Goal: Information Seeking & Learning: Learn about a topic

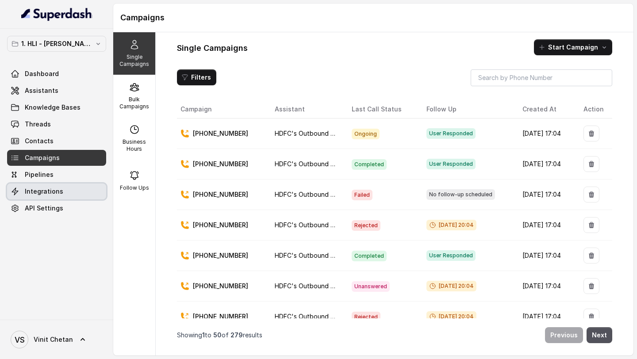
click at [54, 188] on span "Integrations" at bounding box center [44, 191] width 38 height 9
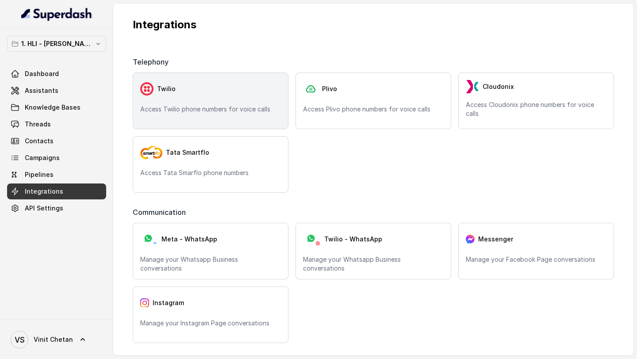
click at [204, 97] on div "Twilio" at bounding box center [210, 89] width 141 height 18
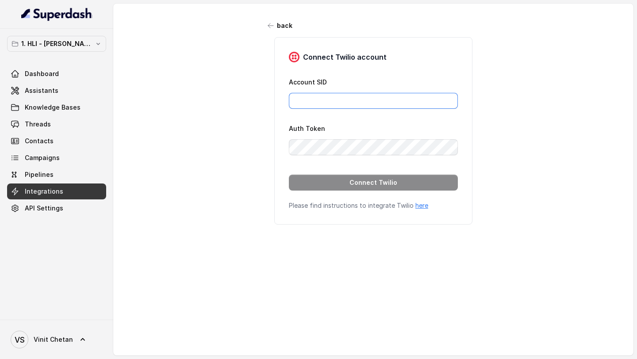
type input "pallavi.pr@lifecell.in"
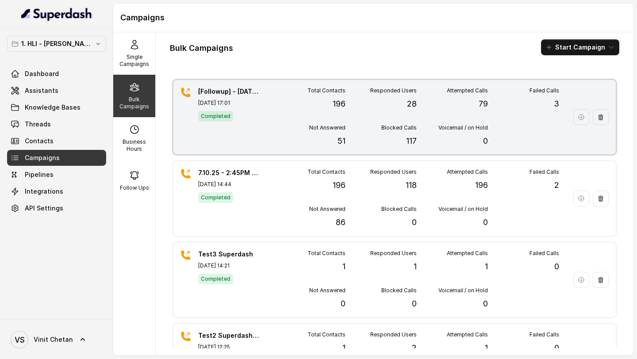
click at [370, 137] on div "Blocked Calls 117" at bounding box center [381, 135] width 71 height 23
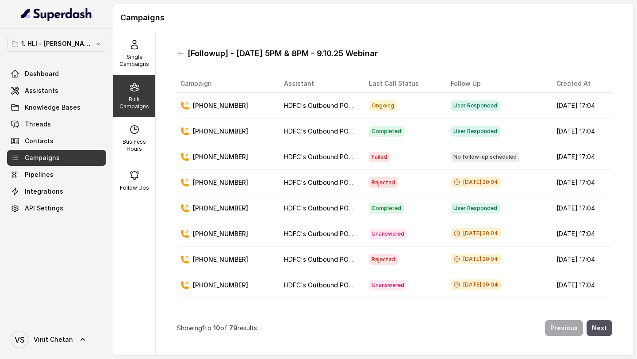
click at [232, 102] on p "+918463967992" at bounding box center [220, 105] width 55 height 9
click at [213, 105] on p "+918463967992" at bounding box center [220, 105] width 55 height 9
click at [55, 121] on link "Threads" at bounding box center [56, 124] width 99 height 16
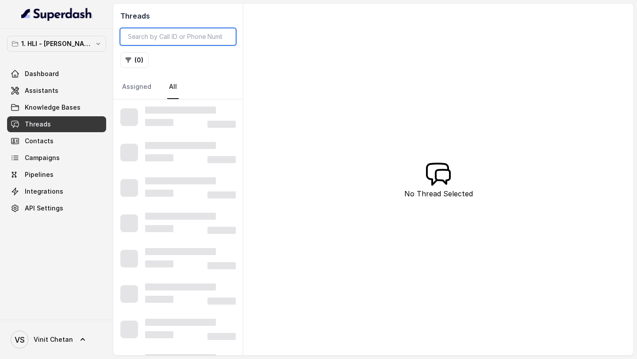
click at [171, 41] on input "search" at bounding box center [177, 36] width 115 height 17
paste input "918463967992"
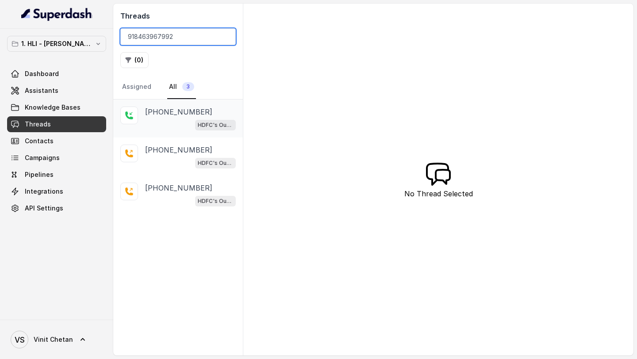
type input "918463967992"
click at [160, 131] on div "+918463967992 HDFC's Outbound POSP Webinar Outreach AI Agent" at bounding box center [178, 119] width 130 height 38
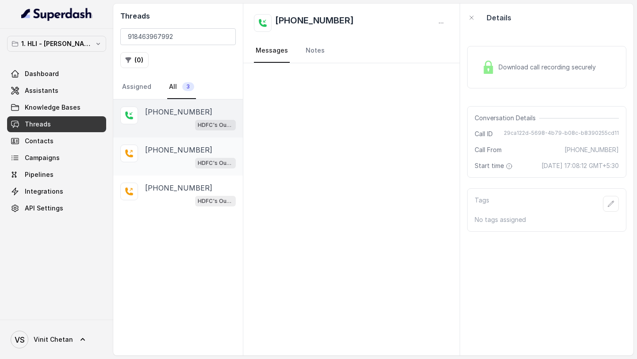
click at [161, 152] on p "+918463967992" at bounding box center [178, 150] width 67 height 11
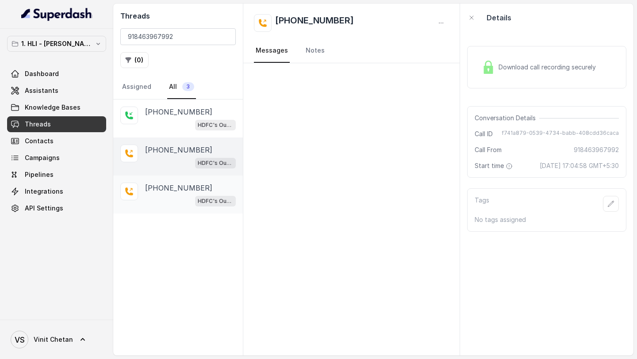
click at [161, 186] on p "+918463967992" at bounding box center [178, 188] width 67 height 11
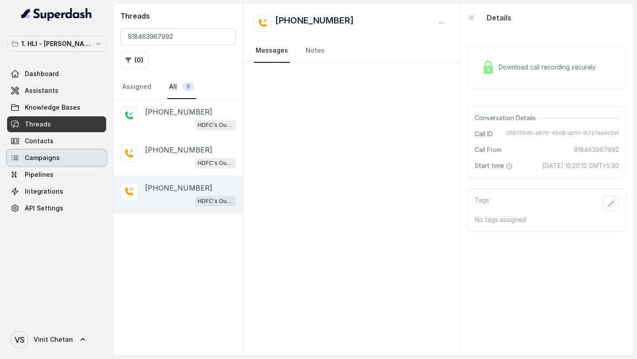
click at [32, 157] on span "Campaigns" at bounding box center [42, 158] width 35 height 9
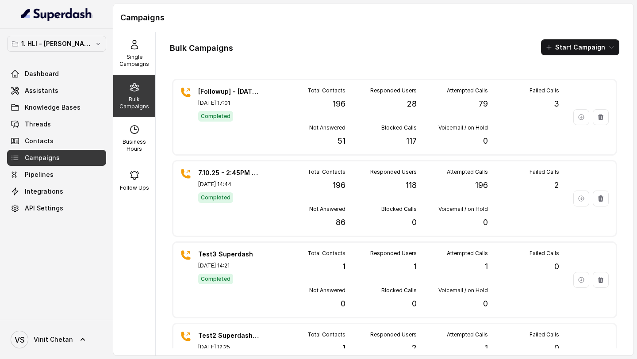
click at [52, 115] on div "Dashboard Assistants Knowledge Bases Threads Contacts Campaigns Pipelines Integ…" at bounding box center [56, 141] width 99 height 150
click at [52, 123] on link "Threads" at bounding box center [56, 124] width 99 height 16
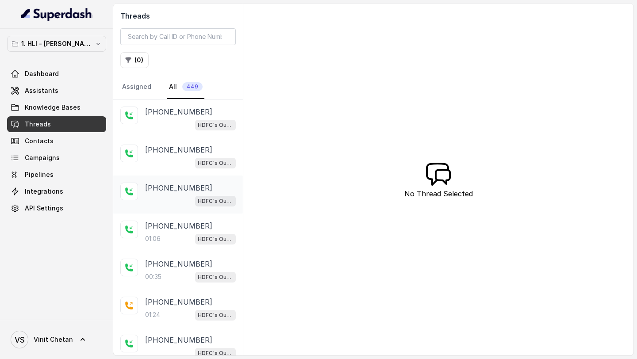
scroll to position [90, 0]
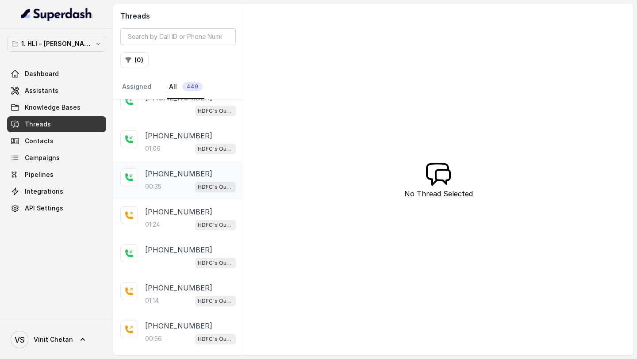
click at [161, 197] on div "+917351726106 00:35 HDFC's Outbound POSP Webinar Outreach AI Agent" at bounding box center [178, 180] width 130 height 38
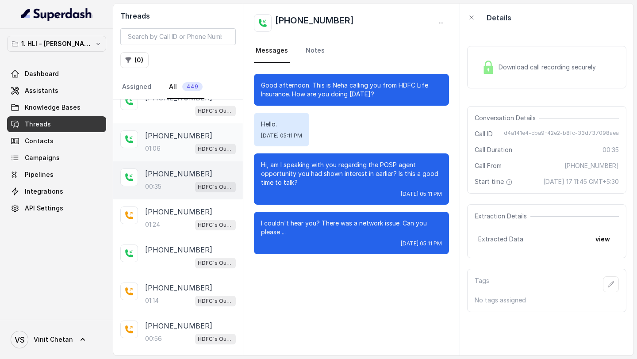
click at [176, 146] on div "01:06 HDFC's Outbound POSP Webinar Outreach AI Agent" at bounding box center [190, 149] width 91 height 12
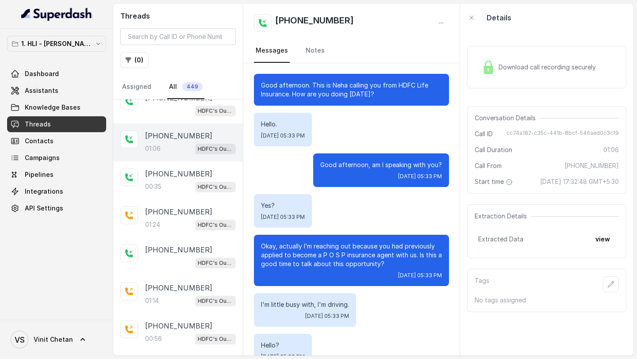
scroll to position [198, 0]
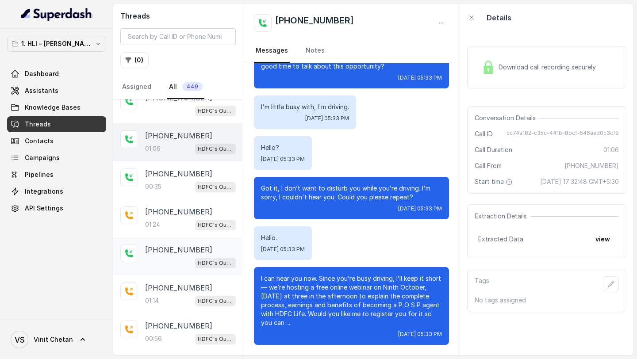
click at [160, 251] on p "+918463967992" at bounding box center [178, 250] width 67 height 11
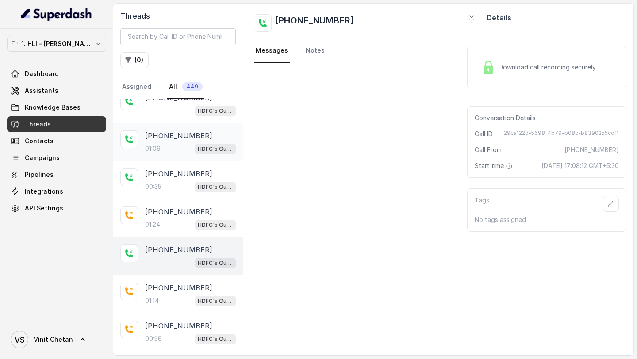
click at [171, 140] on div "+918749070550 01:06 HDFC's Outbound POSP Webinar Outreach AI Agent" at bounding box center [190, 143] width 91 height 24
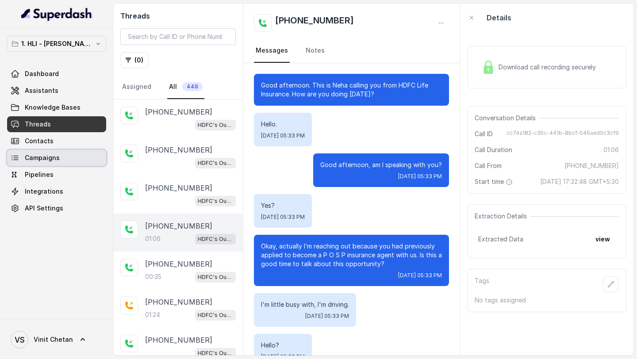
click at [33, 157] on span "Campaigns" at bounding box center [42, 158] width 35 height 9
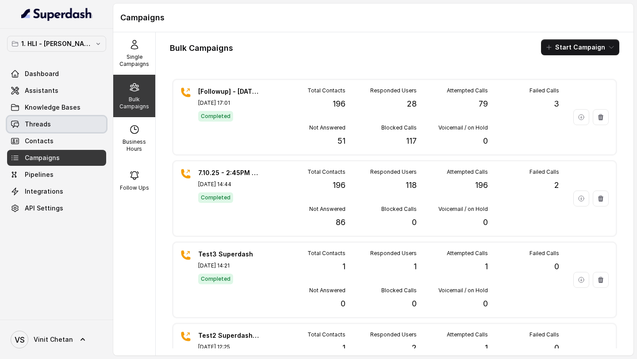
click at [75, 124] on link "Threads" at bounding box center [56, 124] width 99 height 16
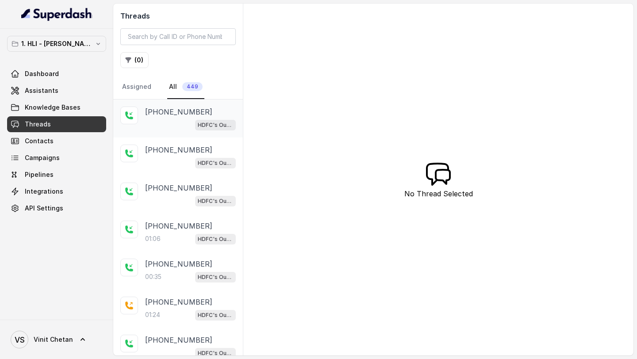
click at [175, 125] on div "HDFC's Outbound POSP Webinar Outreach AI Agent" at bounding box center [190, 125] width 91 height 12
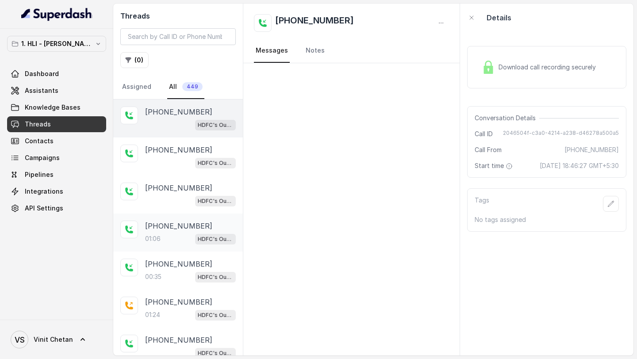
click at [159, 235] on p "01:06" at bounding box center [152, 238] width 15 height 9
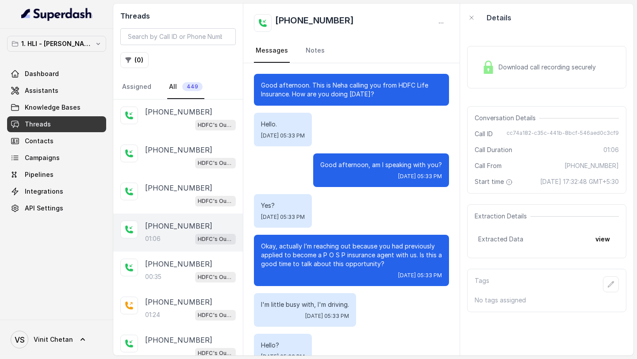
scroll to position [198, 0]
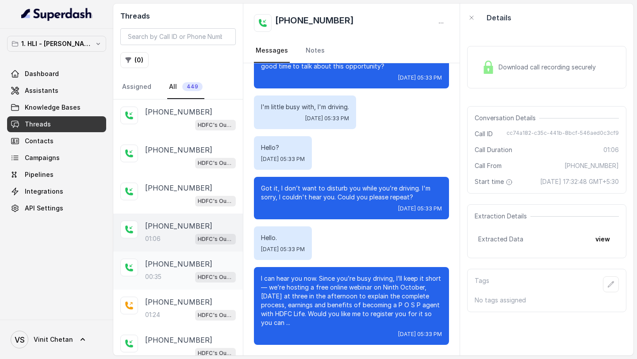
click at [179, 288] on div "+917351726106 00:35 HDFC's Outbound POSP Webinar Outreach AI Agent" at bounding box center [178, 271] width 130 height 38
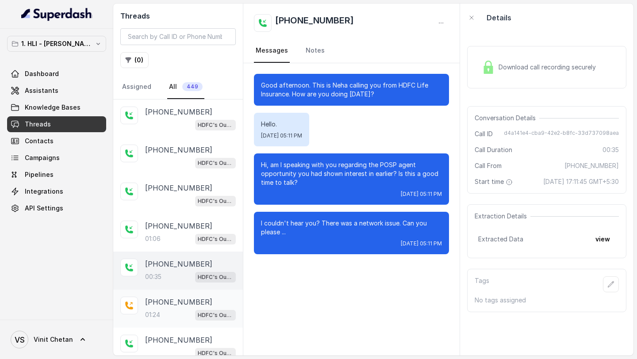
click at [180, 320] on div "+917088563133 01:24 HDFC's Outbound POSP Webinar Outreach AI Agent" at bounding box center [178, 309] width 130 height 38
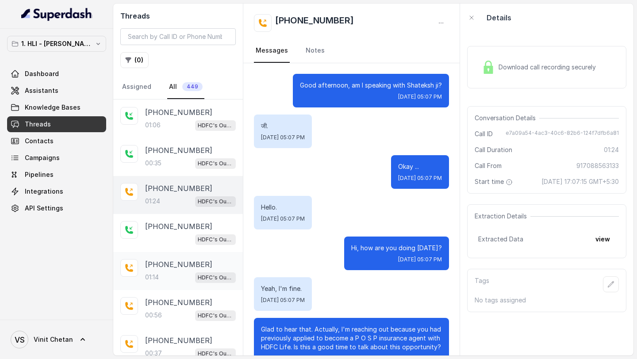
click at [169, 279] on div "01:14 HDFC's Outbound POSP Webinar Outreach AI Agent" at bounding box center [190, 278] width 91 height 12
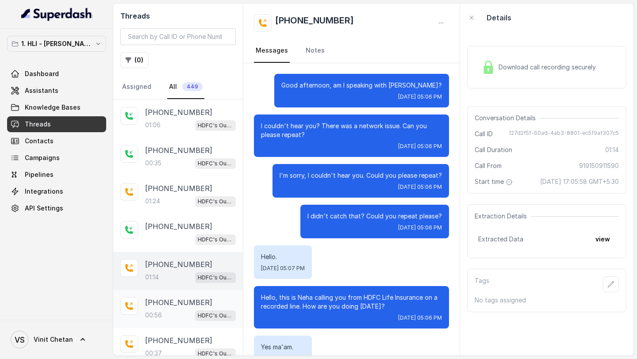
click at [166, 311] on div "00:56 HDFC's Outbound POSP Webinar Outreach AI Agent" at bounding box center [190, 316] width 91 height 12
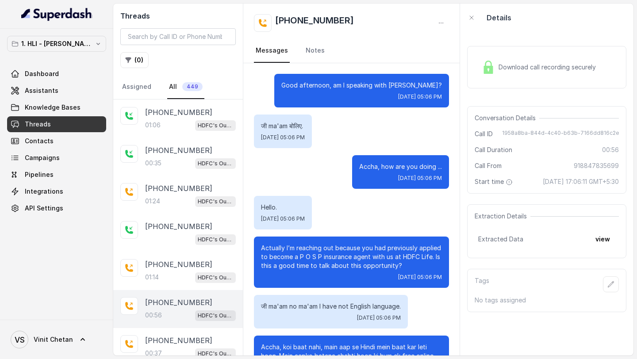
scroll to position [223, 0]
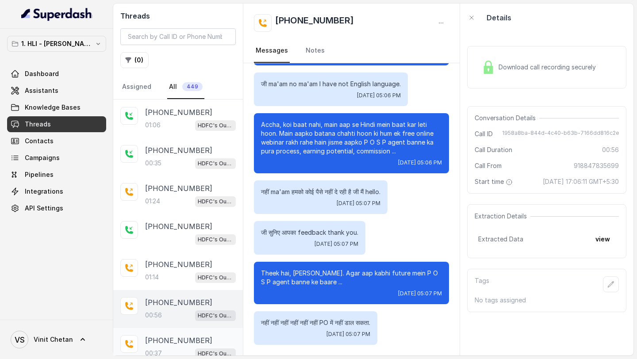
click at [163, 335] on p "+918637455784" at bounding box center [178, 340] width 67 height 11
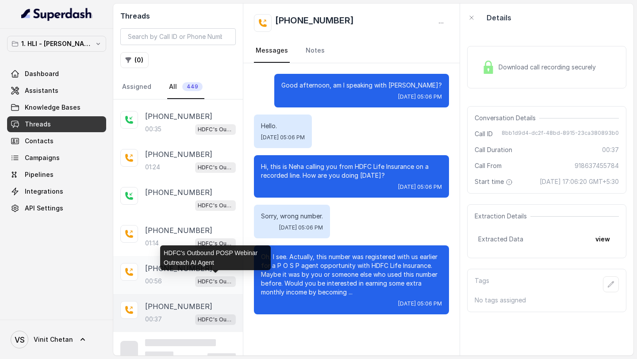
scroll to position [158, 0]
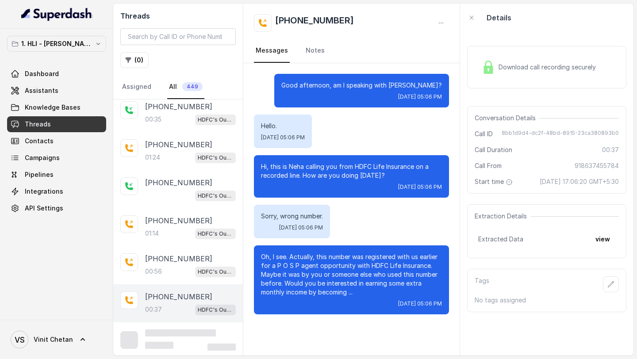
click at [195, 307] on span "HDFC's Outbound POSP Webinar Outreach AI Agent" at bounding box center [215, 310] width 41 height 11
click at [182, 306] on div "00:37 HDFC's Outbound POSP Webinar Outreach AI Agent" at bounding box center [190, 310] width 91 height 12
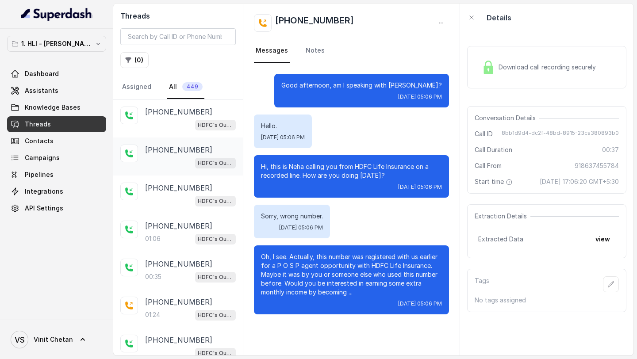
click at [176, 165] on div "HDFC's Outbound POSP Webinar Outreach AI Agent" at bounding box center [190, 163] width 91 height 12
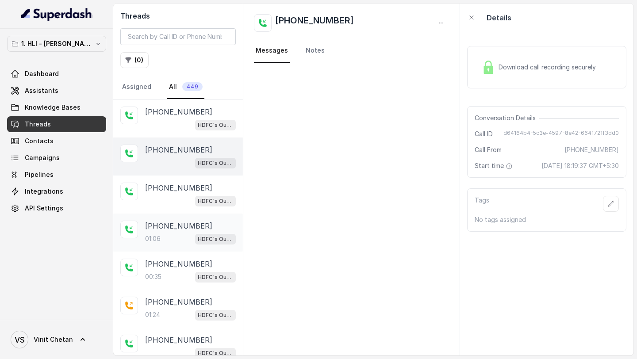
click at [166, 214] on div "+918749070550 01:06 HDFC's Outbound POSP Webinar Outreach AI Agent" at bounding box center [178, 233] width 130 height 38
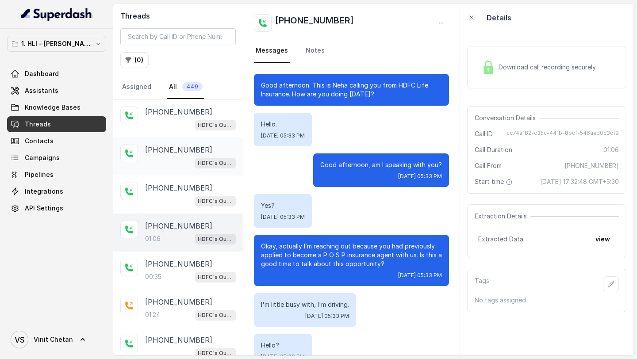
scroll to position [198, 0]
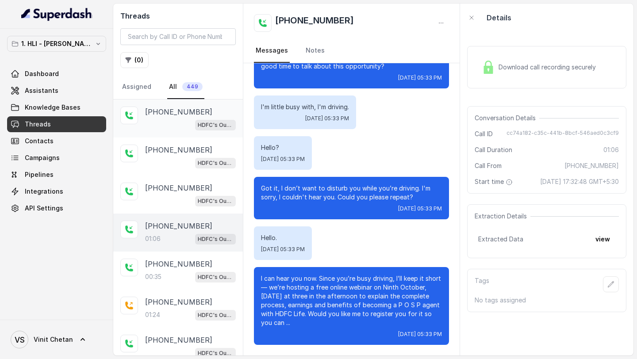
click at [189, 108] on p "+919072512945" at bounding box center [178, 112] width 67 height 11
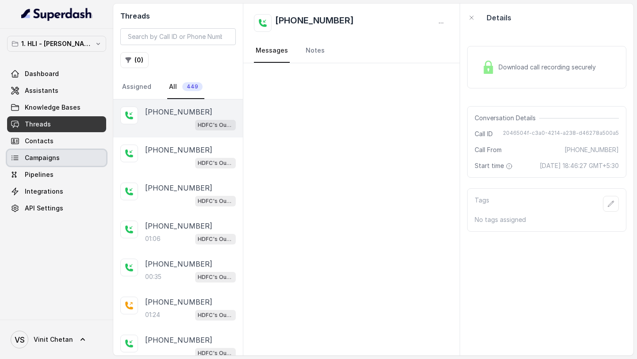
click at [50, 158] on span "Campaigns" at bounding box center [42, 158] width 35 height 9
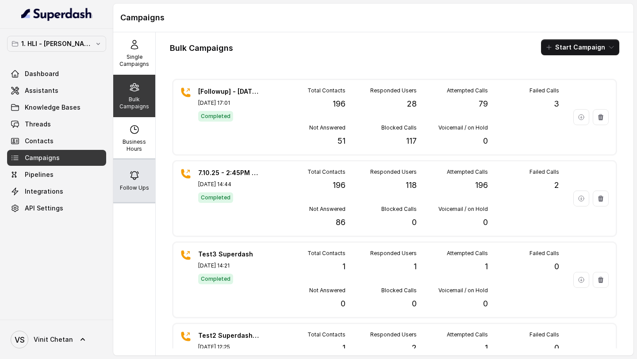
click at [128, 174] on div "Follow Ups" at bounding box center [134, 181] width 42 height 42
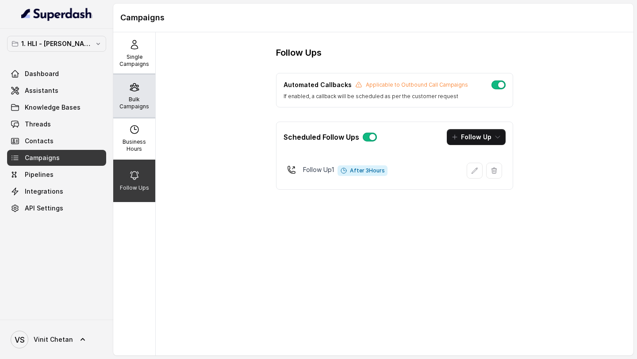
click at [142, 111] on div "Bulk Campaigns" at bounding box center [134, 96] width 42 height 42
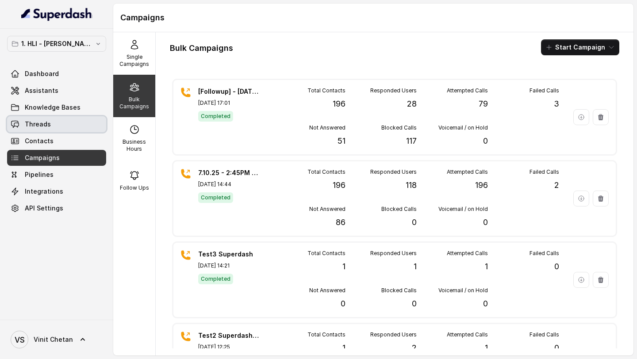
click at [34, 128] on span "Threads" at bounding box center [38, 124] width 26 height 9
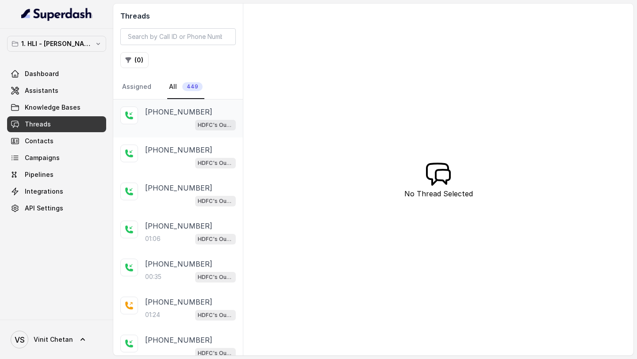
click at [155, 124] on div "HDFC's Outbound POSP Webinar Outreach AI Agent" at bounding box center [190, 125] width 91 height 12
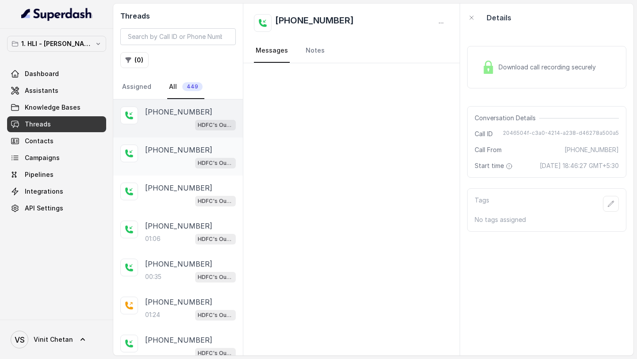
click at [156, 161] on div "HDFC's Outbound POSP Webinar Outreach AI Agent" at bounding box center [190, 163] width 91 height 12
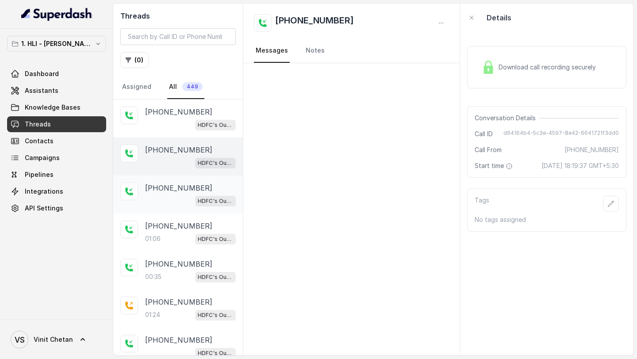
click at [156, 194] on div "+918749070550 HDFC's Outbound POSP Webinar Outreach AI Agent" at bounding box center [190, 195] width 91 height 24
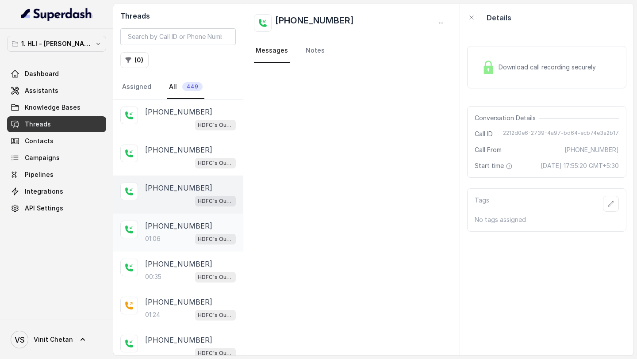
click at [156, 219] on div "+918749070550 01:06 HDFC's Outbound POSP Webinar Outreach AI Agent" at bounding box center [178, 233] width 130 height 38
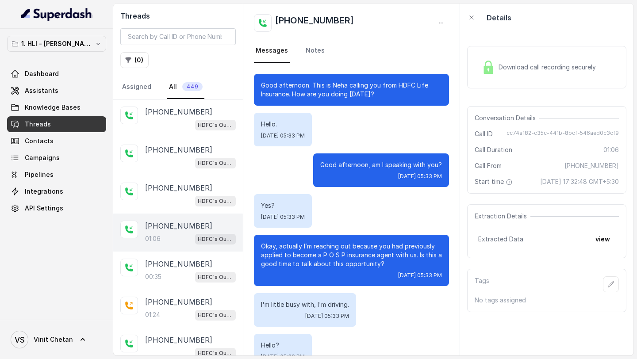
scroll to position [198, 0]
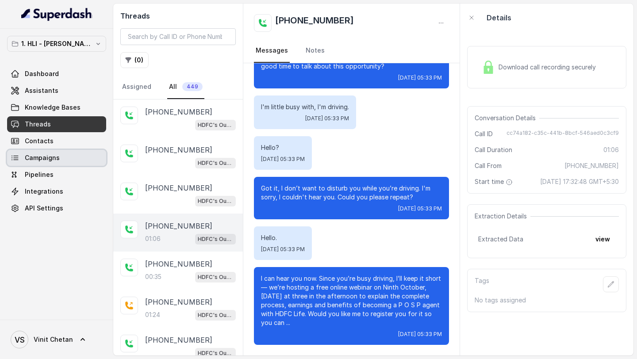
click at [77, 165] on link "Campaigns" at bounding box center [56, 158] width 99 height 16
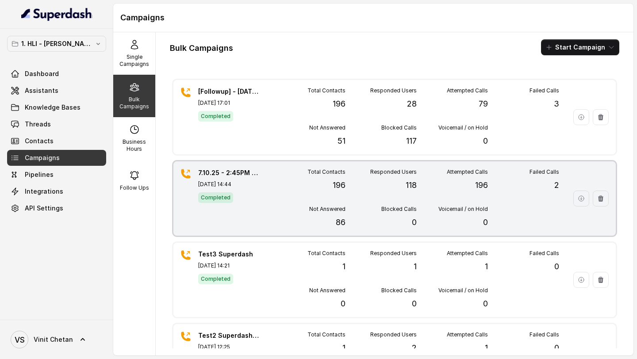
click at [382, 210] on div "Blocked Calls 0" at bounding box center [381, 217] width 71 height 23
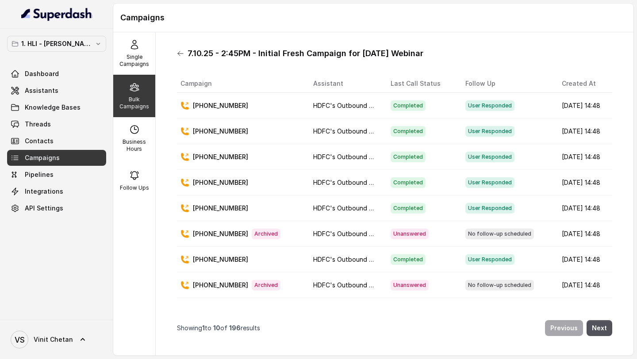
click at [182, 51] on icon at bounding box center [180, 53] width 7 height 7
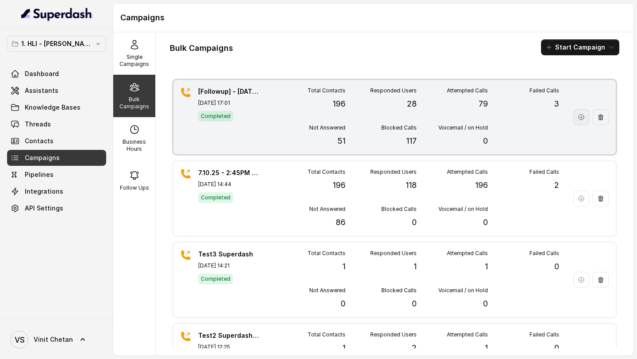
click at [583, 117] on icon "button" at bounding box center [581, 117] width 7 height 7
